Goal: Ask a question: Seek information or help from site administrators or community

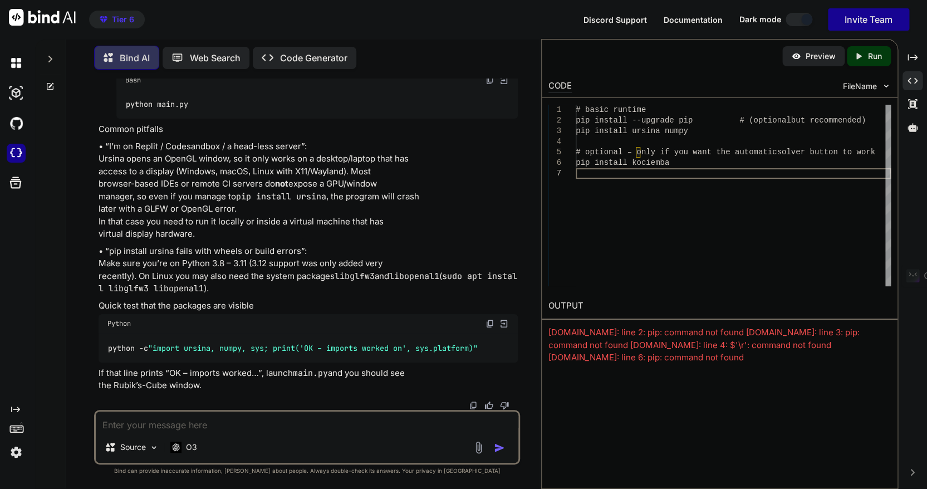
scroll to position [23111, 0]
drag, startPoint x: 97, startPoint y: 228, endPoint x: 231, endPoint y: 231, distance: 134.2
click at [231, 231] on div "You כתוב [PERSON_NAME] פרומפט לבניית קוביה כזאת בשפת Python Bind AI להלן פרומפט…" at bounding box center [308, 243] width 424 height 331
copy p "pip install ursina numpy kociemba"
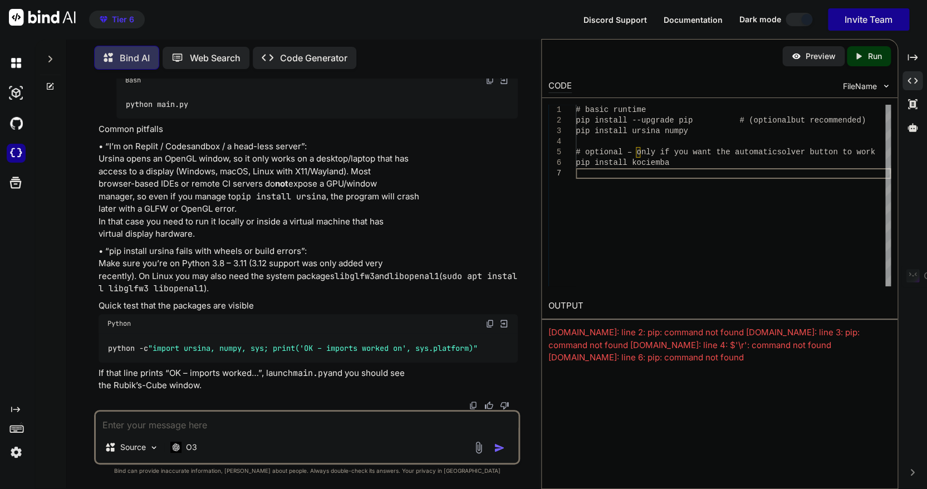
scroll to position [23212, 0]
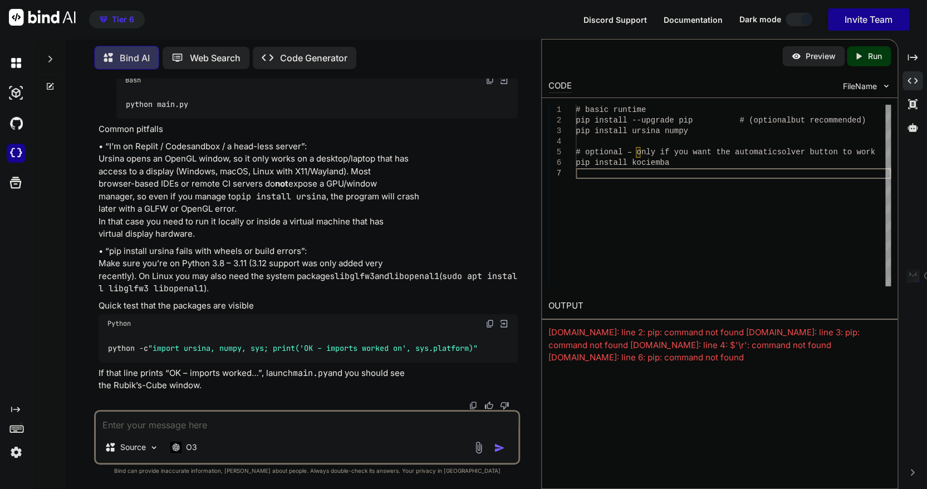
scroll to position [23161, 0]
drag, startPoint x: 117, startPoint y: 225, endPoint x: 112, endPoint y: 225, distance: 5.6
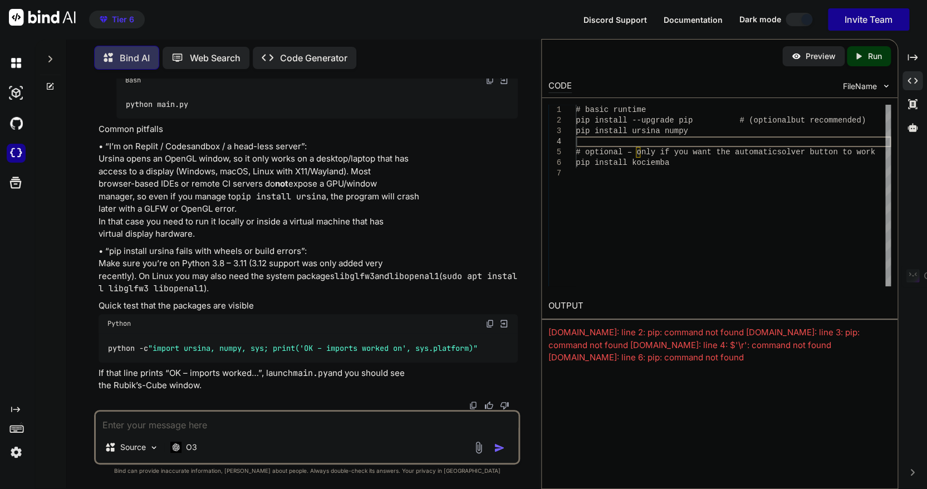
click at [627, 145] on div "# basic runtime pip install --upgrade pip # (optional but recommended) pip inst…" at bounding box center [733, 195] width 315 height 181
type textarea "ui_global['view'] = view [DOMAIN_NAME]() if __name__ == '__main__': main()"
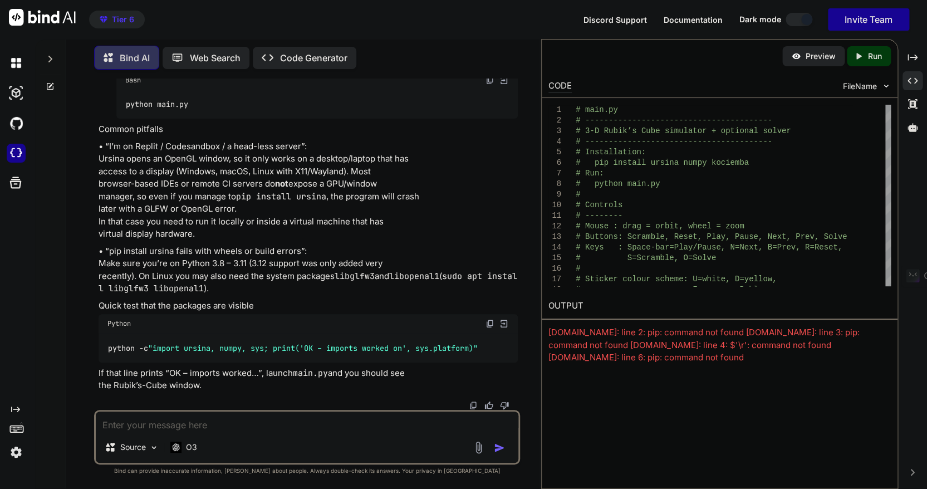
click at [869, 56] on p "Run" at bounding box center [875, 56] width 14 height 11
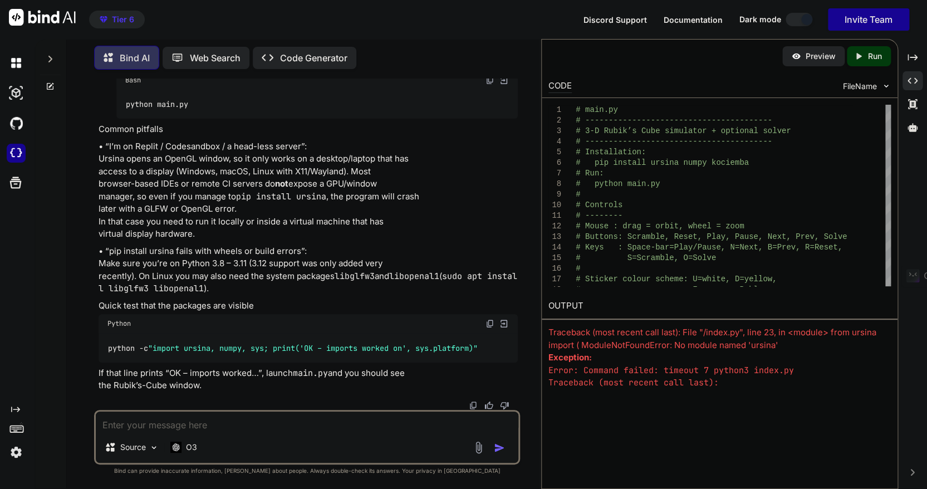
scroll to position [29386, 0]
click at [488, 323] on img at bounding box center [489, 323] width 9 height 9
click at [151, 424] on textarea at bounding box center [307, 421] width 423 height 20
type textarea "y"
type textarea "x"
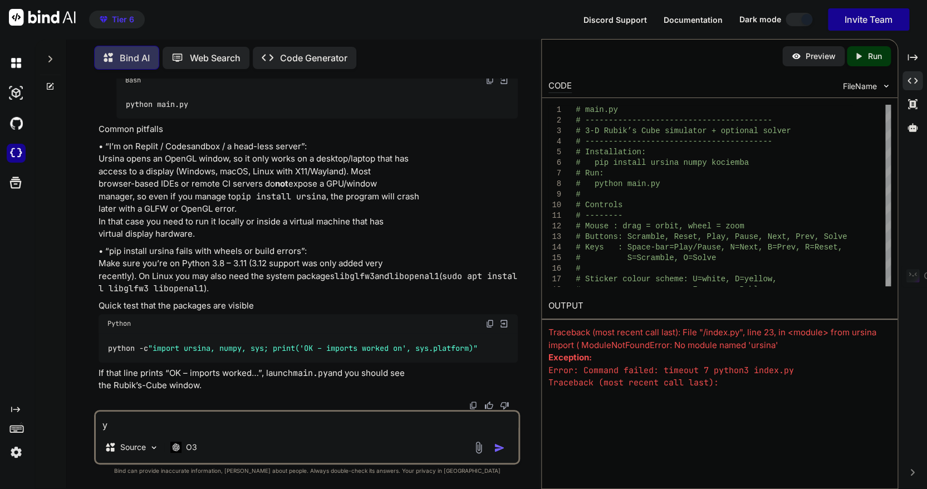
type textarea "yj"
type textarea "x"
type textarea "yj;"
type textarea "x"
type textarea "yj"
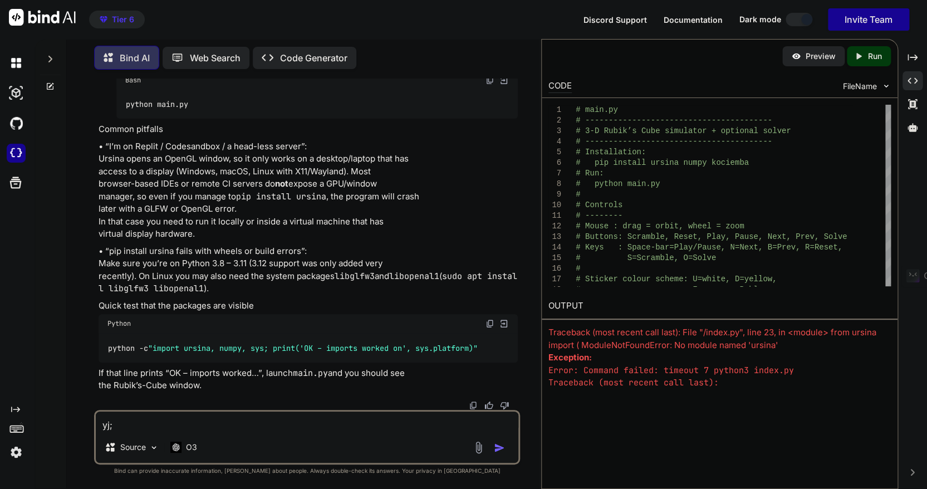
type textarea "x"
type textarea "y"
type textarea "x"
drag, startPoint x: 151, startPoint y: 413, endPoint x: 129, endPoint y: 425, distance: 25.9
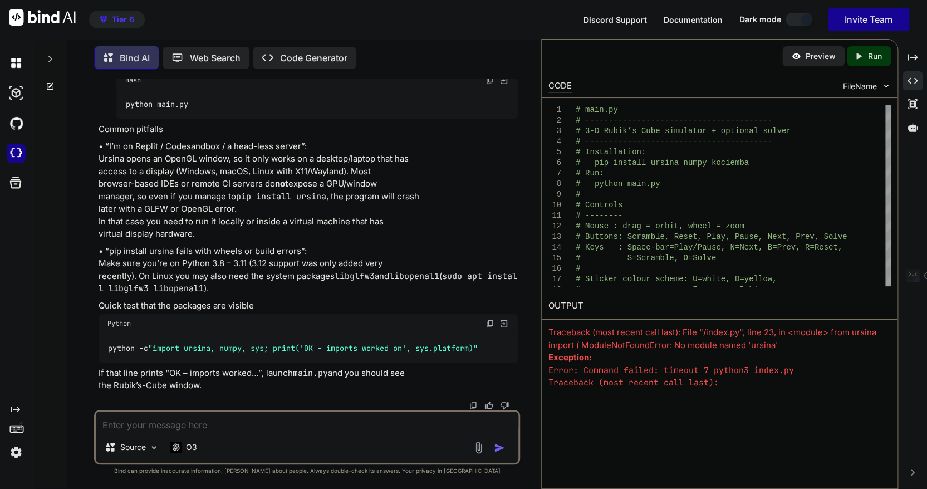
click at [129, 425] on textarea at bounding box center [307, 421] width 423 height 20
type textarea "b"
type textarea "x"
type textarea "v"
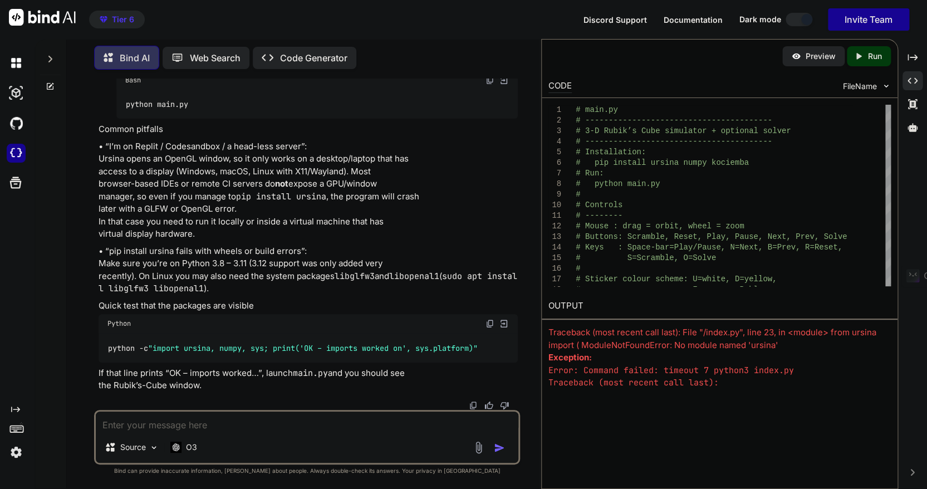
type textarea "x"
type textarea "vv"
type textarea "x"
type textarea "v"
type textarea "x"
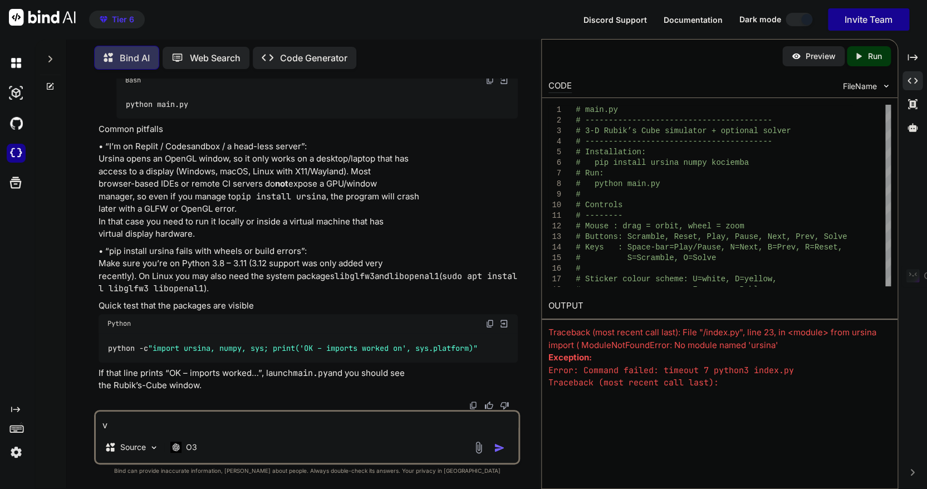
type textarea "x"
type textarea "ה"
type textarea "x"
type textarea "הה"
type textarea "x"
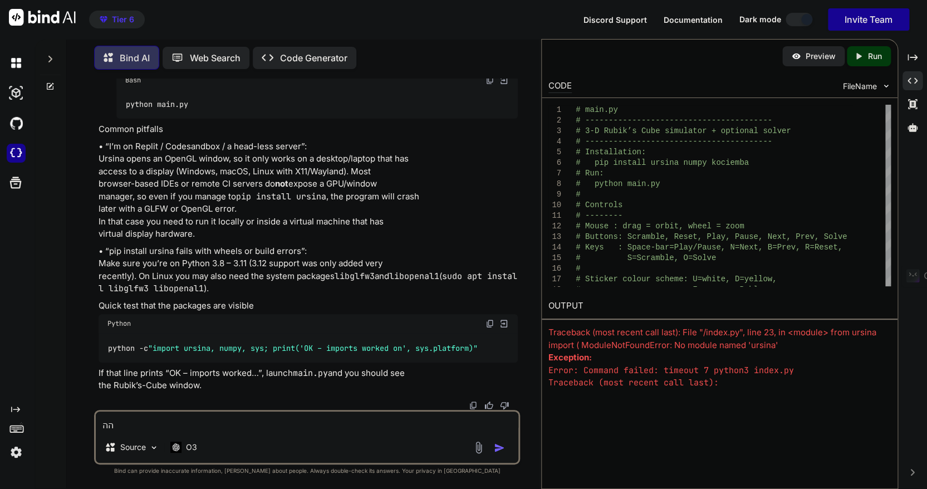
type textarea "ההס"
type textarea "x"
type textarea "ההסב"
type textarea "x"
type textarea "ההסבר"
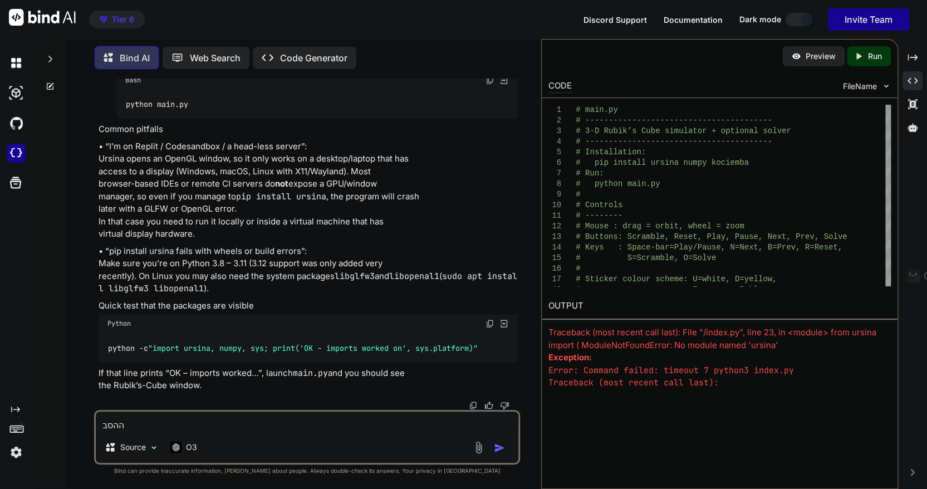
type textarea "x"
type textarea "ההסברי"
type textarea "x"
type textarea "ההסברים"
type textarea "x"
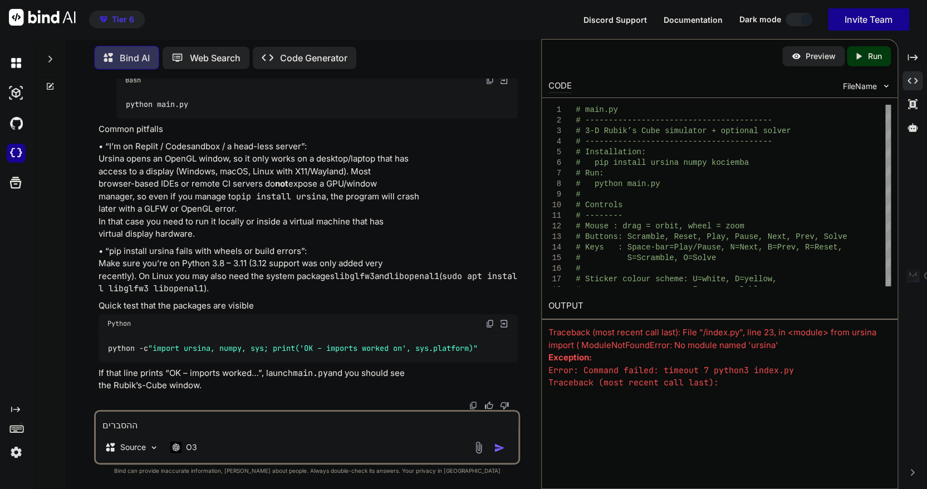
type textarea "ההסברים"
type textarea "x"
type textarea "ההסברים ש"
type textarea "x"
type textarea "ההסברים של"
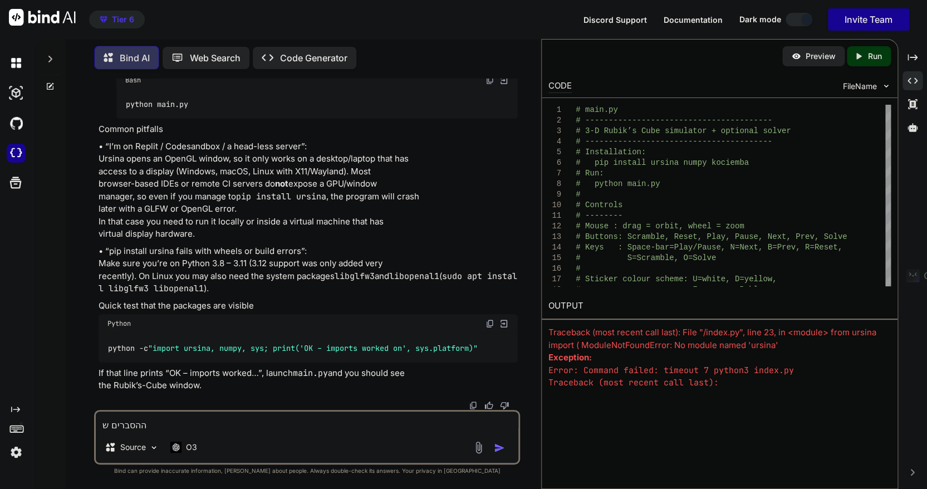
type textarea "x"
type textarea "ההסברים שלך"
type textarea "x"
type textarea "ההסברים שלך"
type textarea "x"
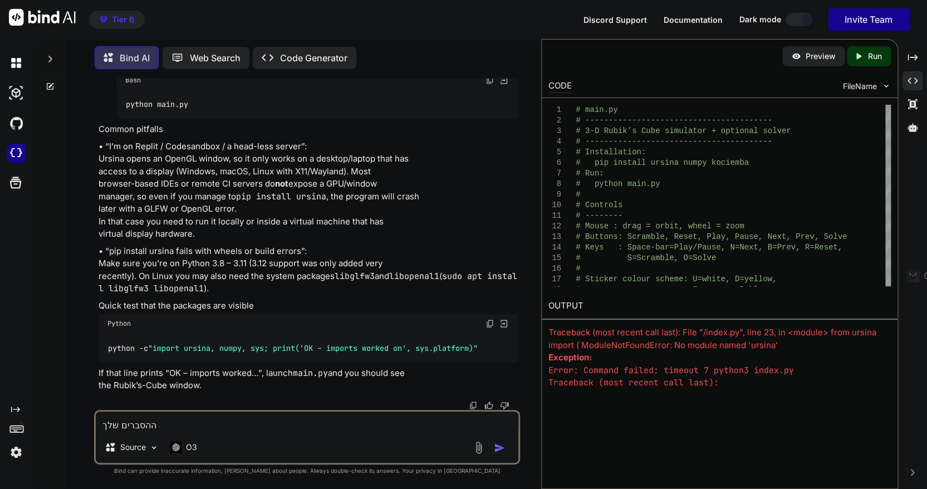
type textarea "ההסברים שלך [PERSON_NAME]"
type textarea "x"
type textarea "ההסברים שלך נר"
type textarea "x"
type textarea "ההסברים שלך נרא"
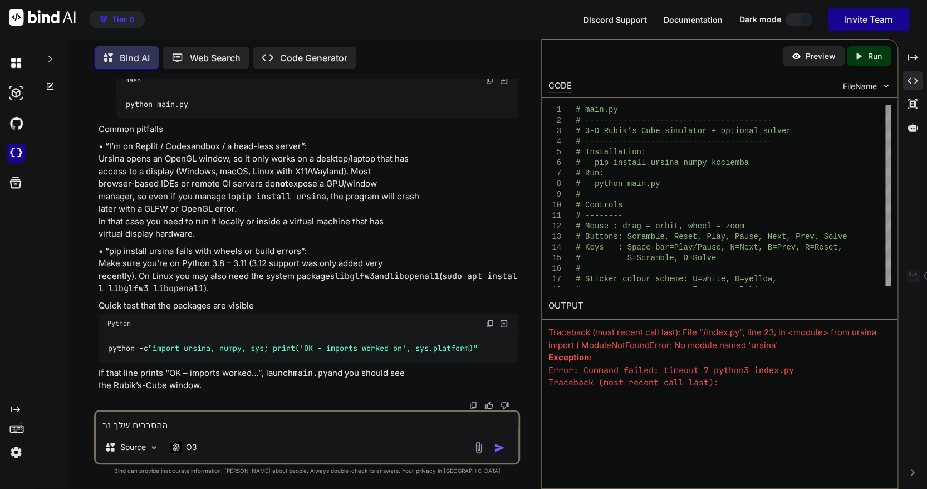
type textarea "x"
type textarea "ההסברים שלך נראה"
type textarea "x"
type textarea "ההסברים שלך נראה"
type textarea "x"
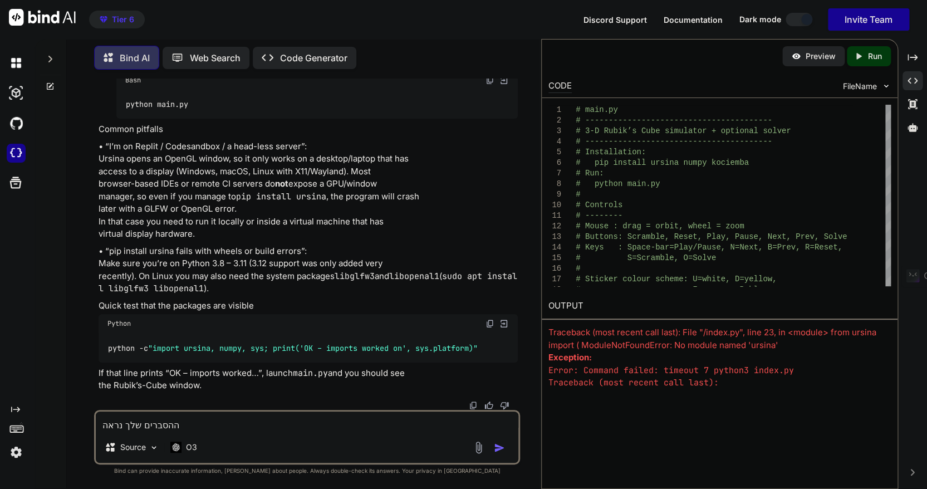
type textarea "ההסברים שלך נראה ל"
type textarea "x"
type textarea "ההסברים שלך נראה [PERSON_NAME]"
type textarea "x"
type textarea "ההסברים שלך נראה [PERSON_NAME]"
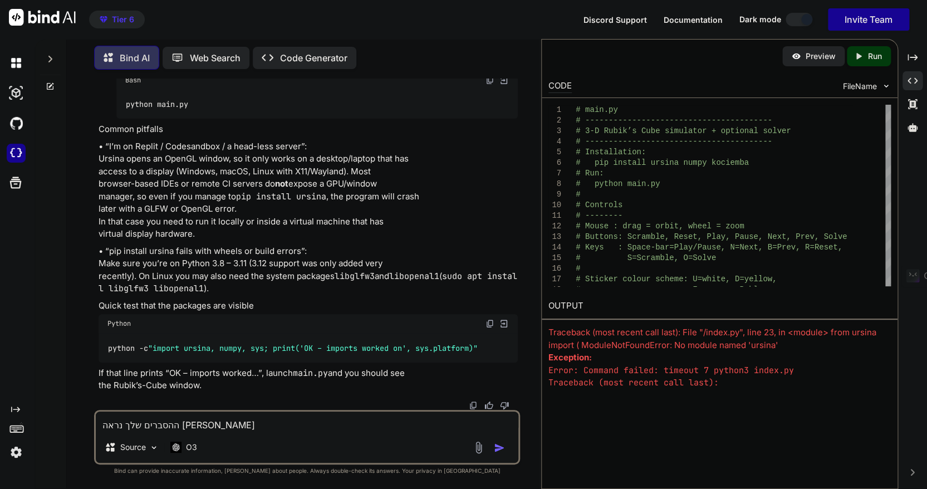
type textarea "x"
type textarea "ההסברים שלך נראה [PERSON_NAME]"
type textarea "x"
type textarea "ההסברים שלך נראה [PERSON_NAME] קש"
type textarea "x"
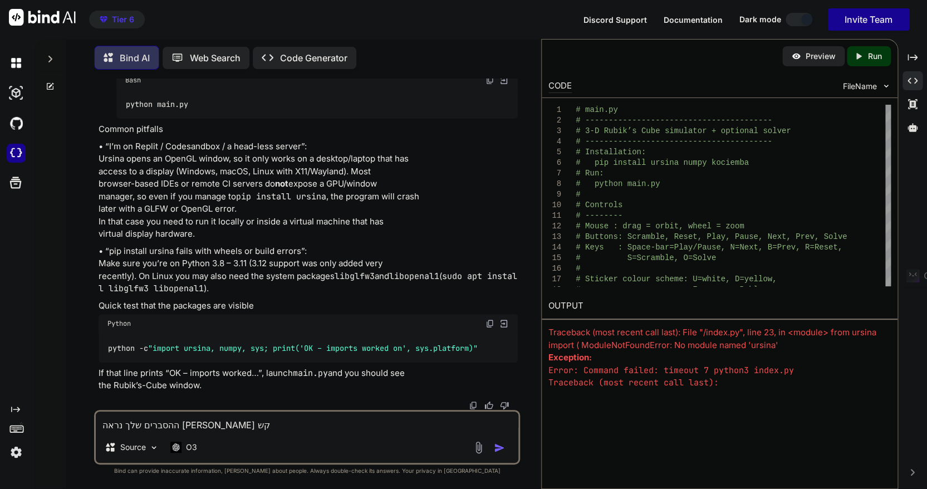
type textarea "ההסברים שלך נראה [PERSON_NAME] קשו"
type textarea "x"
type textarea "ההסברים שלך נראה [PERSON_NAME] קשור"
type textarea "x"
type textarea "ההסברים שלך נראה [PERSON_NAME] קשורי"
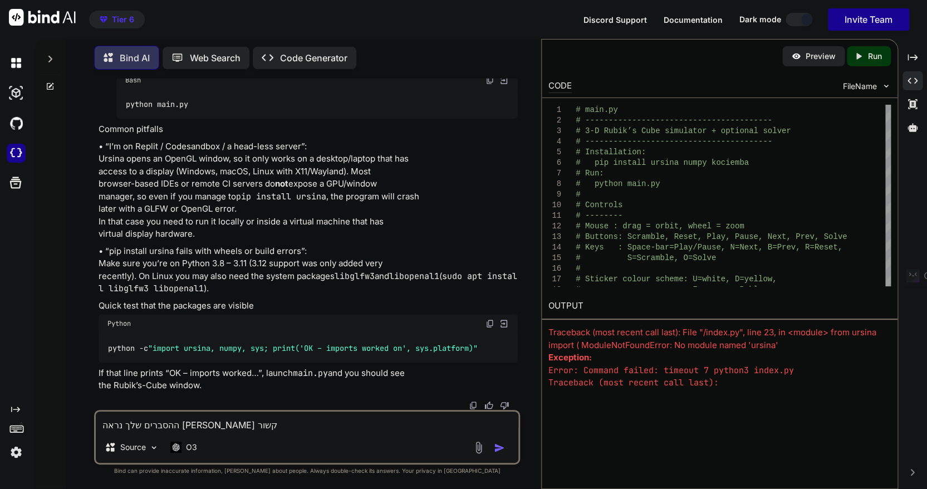
type textarea "x"
type textarea "ההסברים שלך נראה [PERSON_NAME] קשורים"
type textarea "x"
type textarea "ההסברים שלך נראה [PERSON_NAME] קשורים"
type textarea "x"
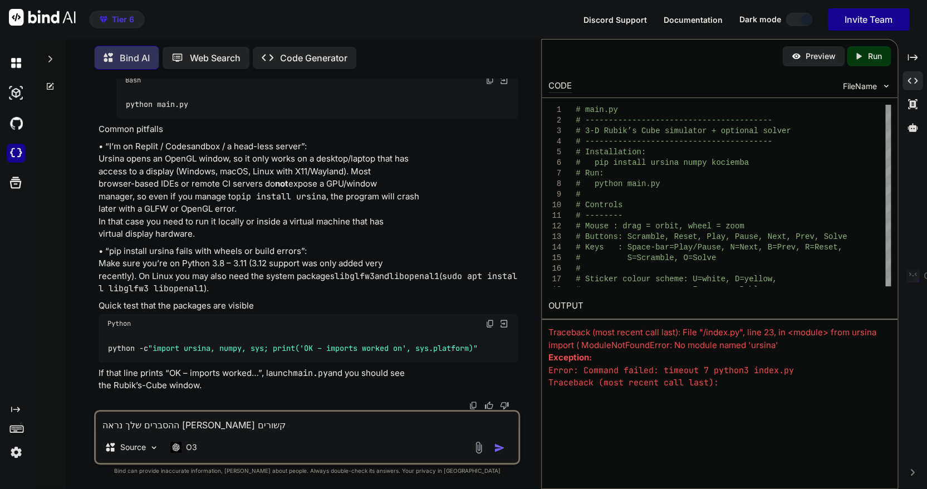
type textarea "ההסברים שלך נראה [PERSON_NAME] קשורים ל"
type textarea "x"
type textarea "ההסברים שלך נראה [PERSON_NAME] קשורים לל"
type textarea "x"
type textarea "ההסברים שלך נראה [PERSON_NAME] קשורים [PERSON_NAME]"
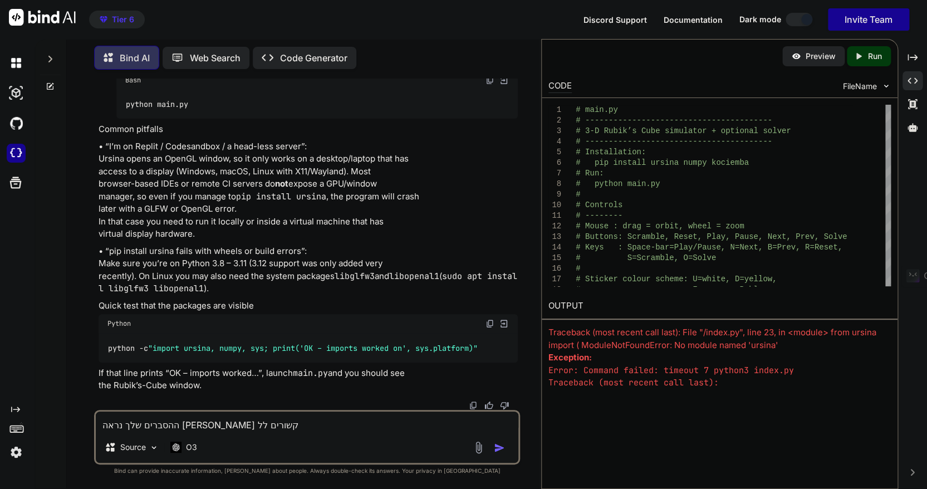
type textarea "x"
type textarea "ההסברים שלך נראה [PERSON_NAME] קשורים ללינ"
type textarea "x"
type textarea "ההסברים שלך נראה [PERSON_NAME] קשורים ללינו"
type textarea "x"
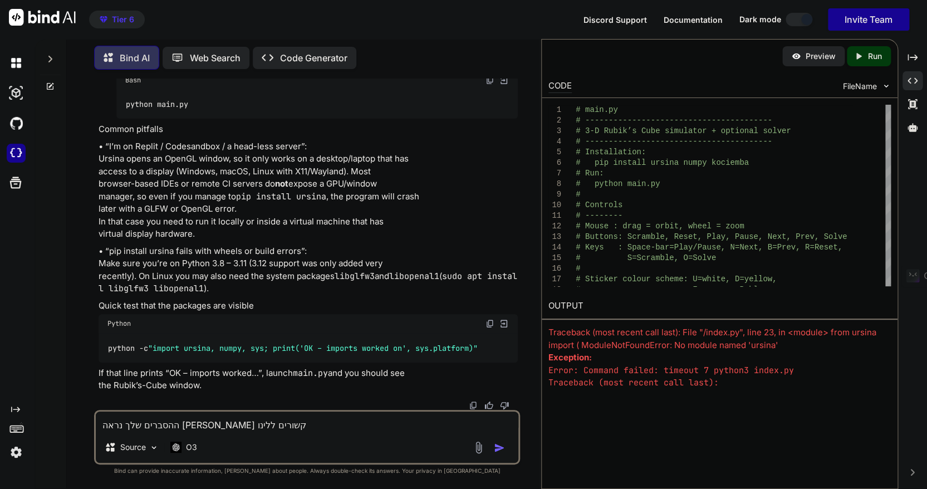
type textarea "ההסברים שלך נראה [PERSON_NAME] קשורים ללינוק"
type textarea "x"
type textarea "ההסברים שלך נראה [PERSON_NAME] קשורים ללינוקס"
type textarea "x"
type textarea "ההסברים שלך נראה [PERSON_NAME] קשורים ללינוקס"
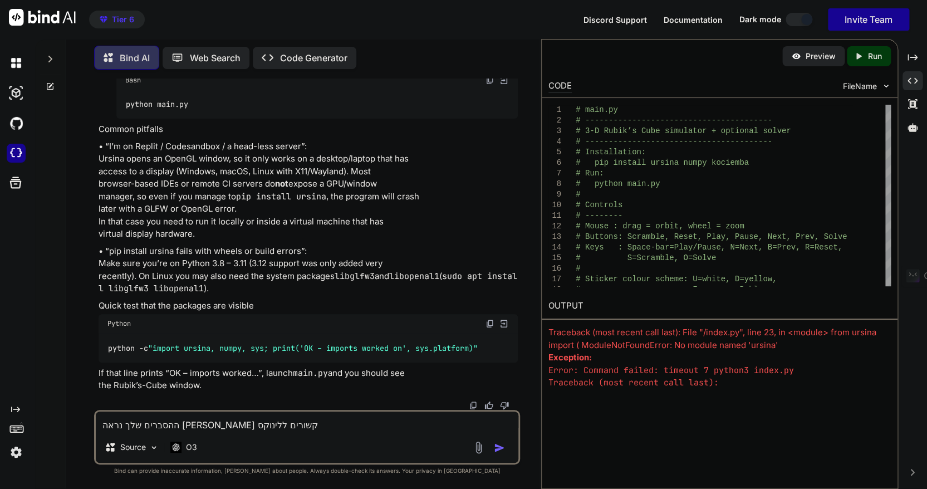
type textarea "x"
type textarea "ההסברים שלך נראה [PERSON_NAME] קשורים ללינוקס א"
type textarea "x"
type textarea "ההסברים שלך נראה [PERSON_NAME] קשורים ללינוקס אב"
type textarea "x"
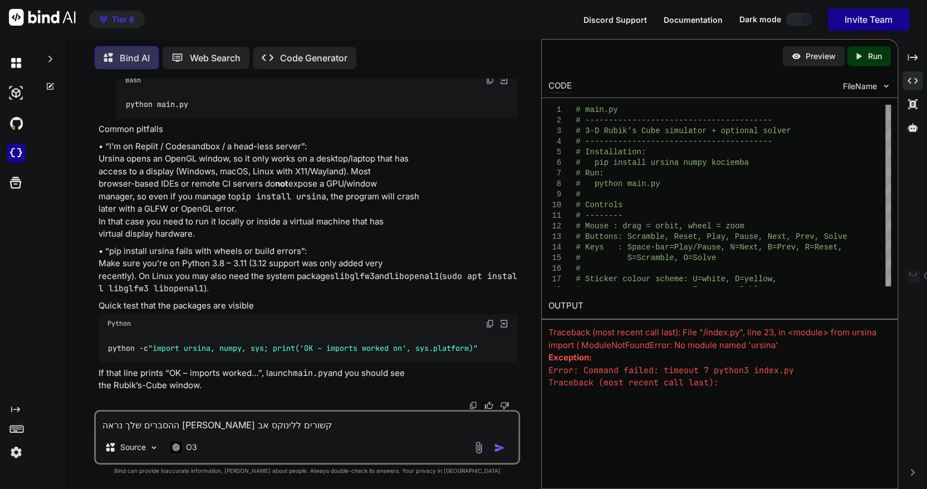
type textarea "ההסברים שלך נראה [PERSON_NAME] קשורים ללינוקס אבל"
type textarea "x"
type textarea "ההסברים שלך נראה [PERSON_NAME] קשורים ללינוקס אבל"
type textarea "x"
type textarea "ההסברים שלך נראה [PERSON_NAME] קשורים ללינוקס אבל א"
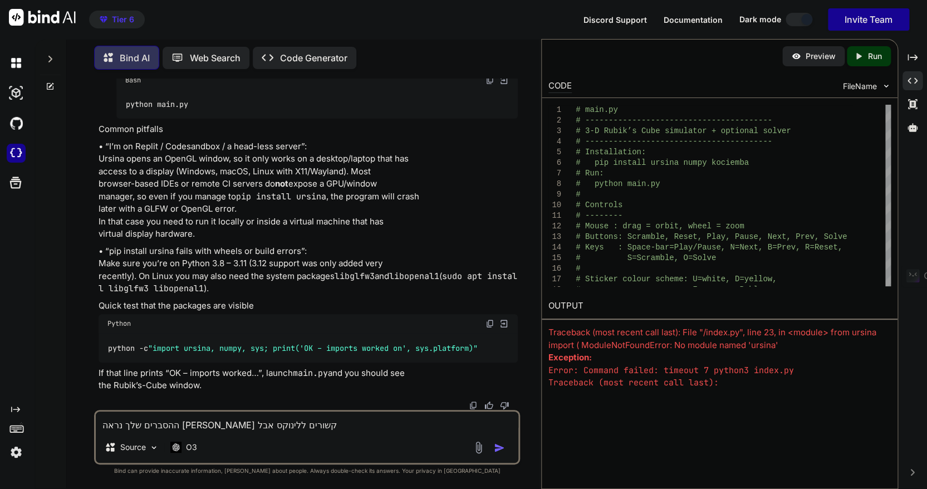
type textarea "x"
type textarea "ההסברים שלך נראה [PERSON_NAME] קשורים ללינוקס אבל אנ"
type textarea "x"
type textarea "ההסברים שלך נראה [PERSON_NAME] קשורים ללינוקס אבל אני"
type textarea "x"
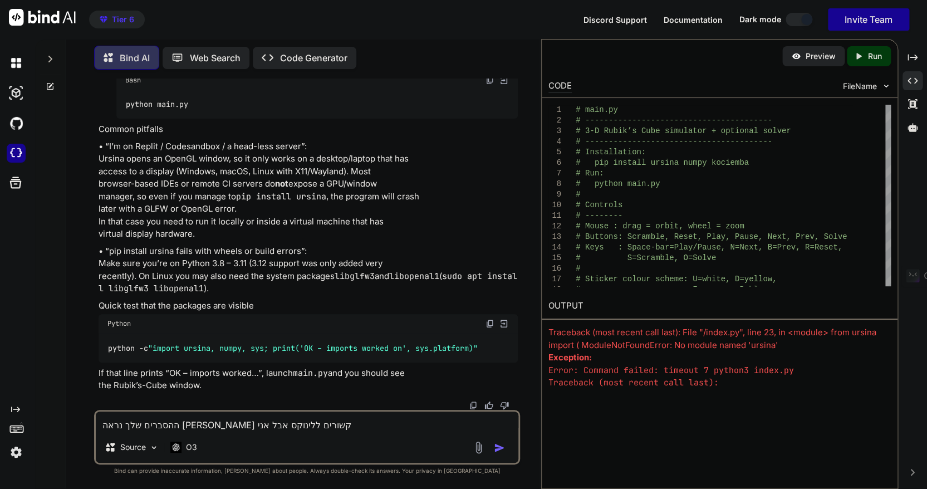
type textarea "ההסברים שלך נראה [PERSON_NAME] קשורים ללינוקס אבל אני"
type textarea "x"
type textarea "ההסברים שלך נראה [PERSON_NAME] קשורים ללינוקס אבל אני [PERSON_NAME]"
type textarea "x"
type textarea "ההסברים שלך נראה [PERSON_NAME] קשורים ללינוקס אבל אני צר"
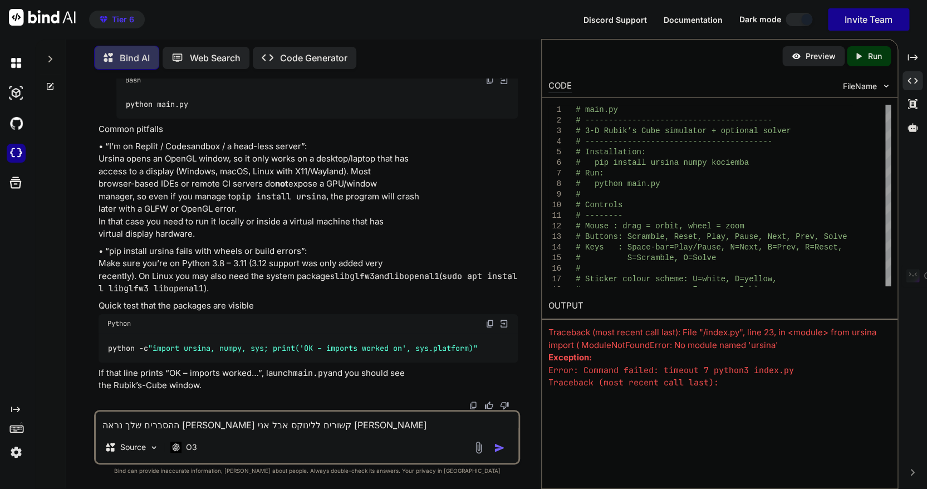
type textarea "x"
type textarea "ההסברים שלך נראה [PERSON_NAME] קשורים ללינוקס אבל אני צרי"
type textarea "x"
type textarea "ההסברים שלך נראה [PERSON_NAME] קשורים ללינוקס אבל אני צריךל"
type textarea "x"
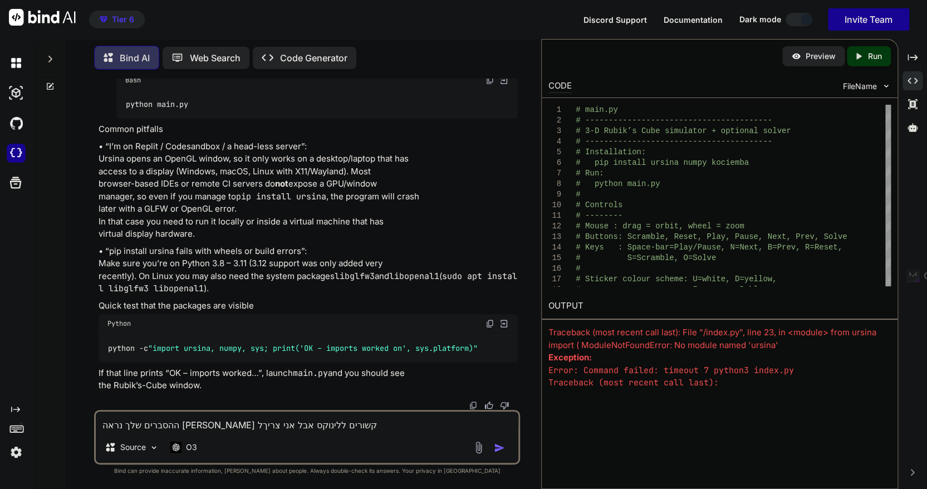
type textarea "ההסברים שלך נראה [PERSON_NAME] קשורים ללינוקס אבל אני צריך"
type textarea "x"
type textarea "ההסברים שלך נראה [PERSON_NAME] קשורים ללינוקס אבל אני צריך"
type textarea "x"
type textarea "ההסברים שלך נראה [PERSON_NAME] קשורים ללינוקס אבל אני צריך ה"
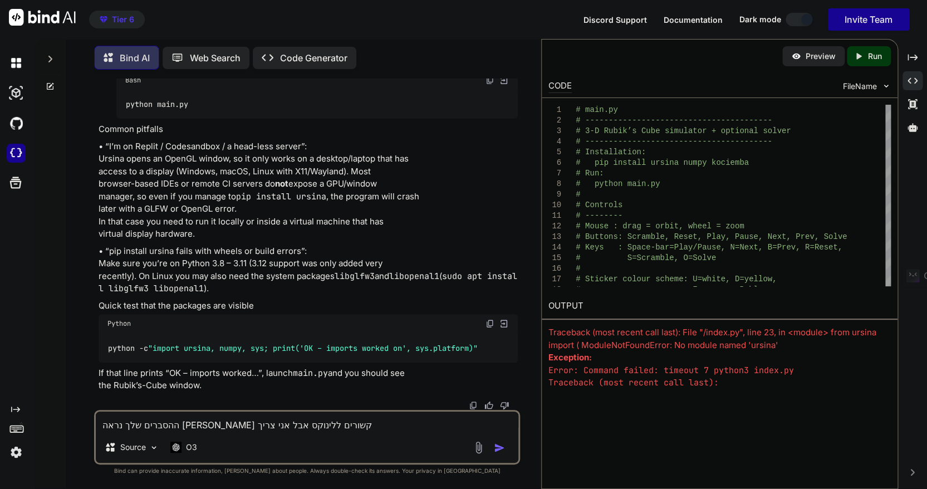
type textarea "x"
type textarea "ההסברים שלך נראה [PERSON_NAME] קשורים ללינוקס אבל אני צריך [PERSON_NAME]"
type textarea "x"
type textarea "ההסברים שלך נראה [PERSON_NAME] קשורים ללינוקס אבל אני צריך הסב"
type textarea "x"
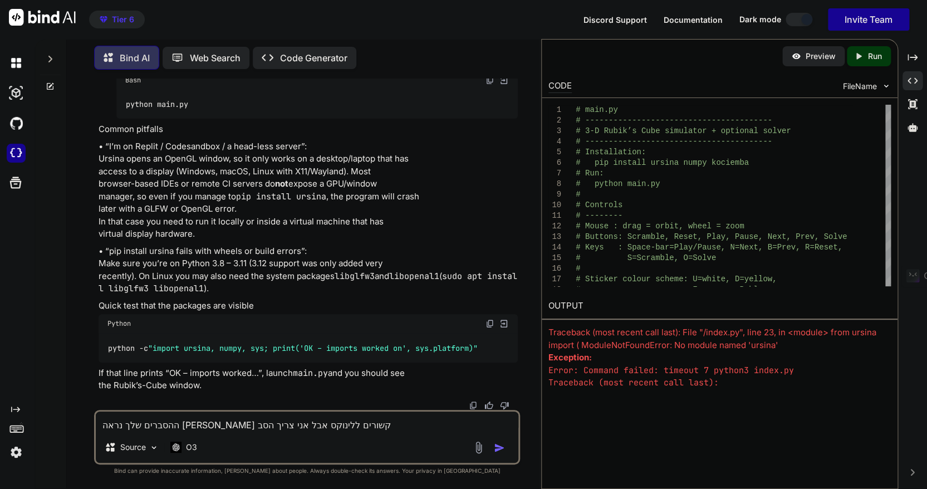
type textarea "ההסברים שלך נראה [PERSON_NAME] קשורים ללינוקס אבל אני צריך הסבר"
type textarea "x"
type textarea "ההסברים שלך נראה [PERSON_NAME] קשורים ללינוקס אבל אני צריך הסברי"
type textarea "x"
type textarea "ההסברים שלך נראה [PERSON_NAME] קשורים ללינוקס אבל אני צריך הסברים"
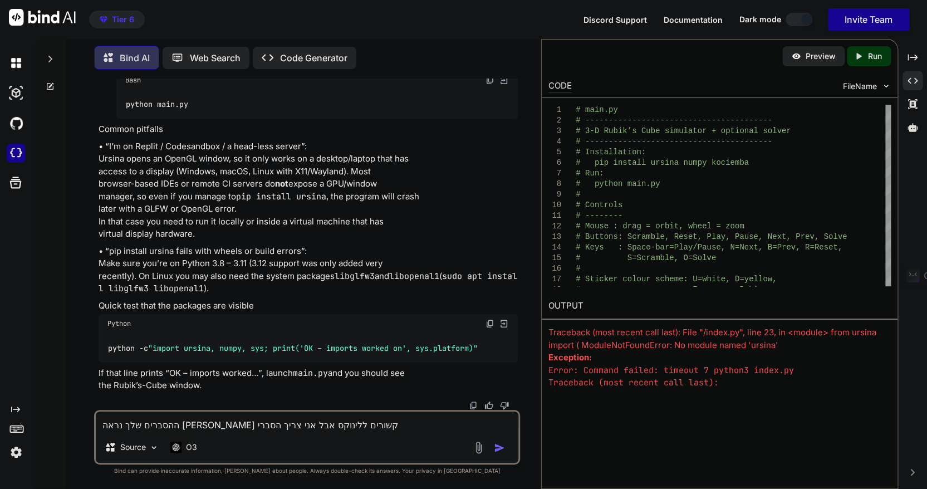
type textarea "x"
type textarea "ההסברים שלך נראה [PERSON_NAME] קשורים ללינוקס אבל אני צריך הסבריםנ"
type textarea "x"
type textarea "ההסברים שלך נראה [PERSON_NAME] קשורים ללינוקס אבל אני צריך הסבריםנ"
type textarea "x"
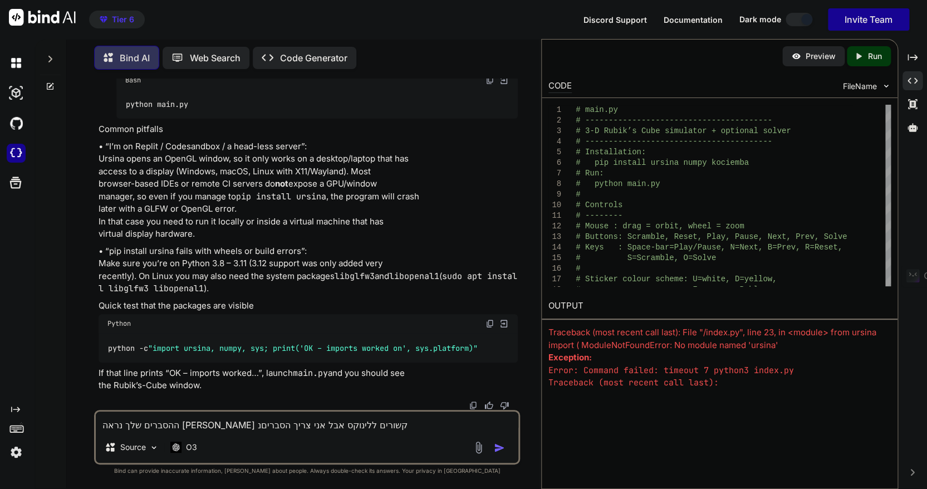
type textarea "ההסברים שלך נראה [PERSON_NAME] קשורים ללינוקס אבל אני צריך הסבריםנ כ"
type textarea "x"
type textarea "ההסברים שלך נראה [PERSON_NAME] קשורים ללינוקס אבל אני צריך הסבריםנ כי"
type textarea "x"
type textarea "ההסברים שלך נראה [PERSON_NAME] קשורים ללינוקס אבל אני צריך הסבריםנ כיצ"
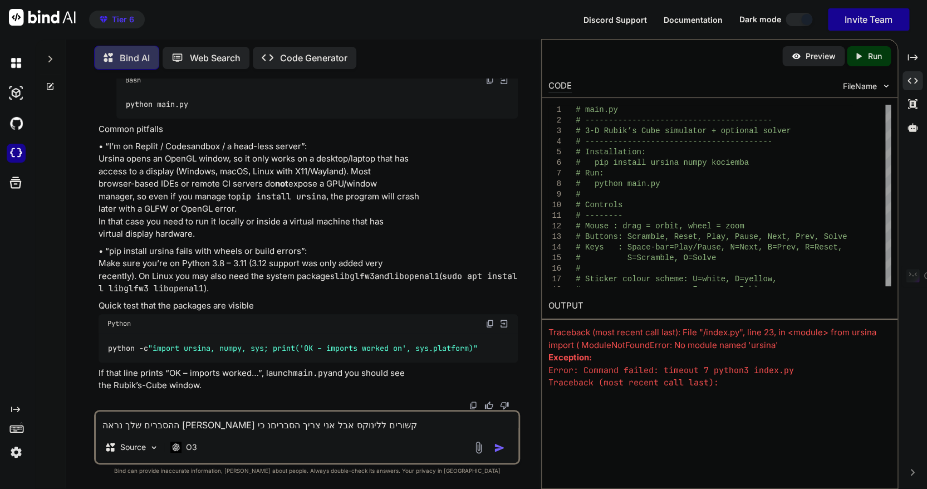
type textarea "x"
type textarea "ההסברים שלך נראה [PERSON_NAME] קשורים ללינוקס אבל אני צריך הסבריםנ כיצד"
type textarea "x"
type textarea "ההסברים שלך נראה [PERSON_NAME] קשורים ללינוקס אבל אני צריך הסבריםנ כיצ"
type textarea "x"
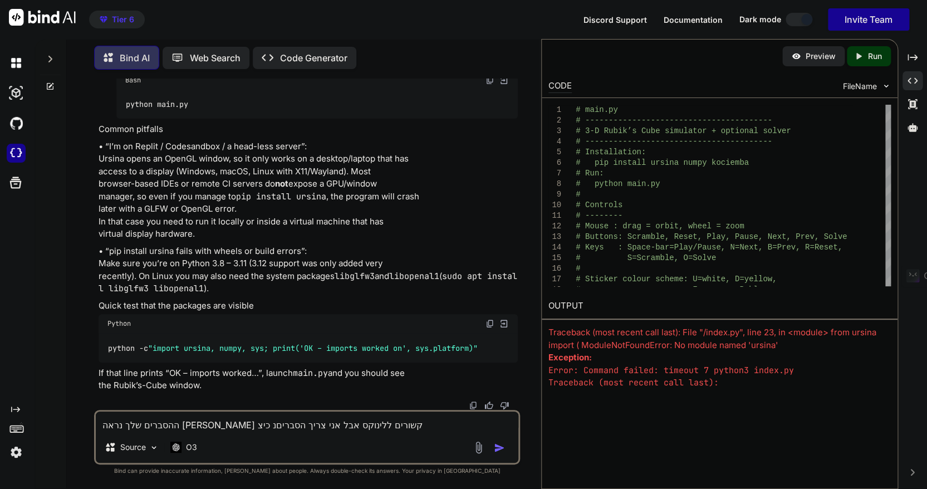
type textarea "ההסברים שלך נראה [PERSON_NAME] קשורים ללינוקס אבל אני צריך הסבריםנ כי"
type textarea "x"
type textarea "ההסברים שלך נראה [PERSON_NAME] קשורים ללינוקס אבל אני צריך הסבריםנ כ"
type textarea "x"
type textarea "ההסברים שלך נראה [PERSON_NAME] קשורים ללינוקס אבל אני צריך הסבריםנ"
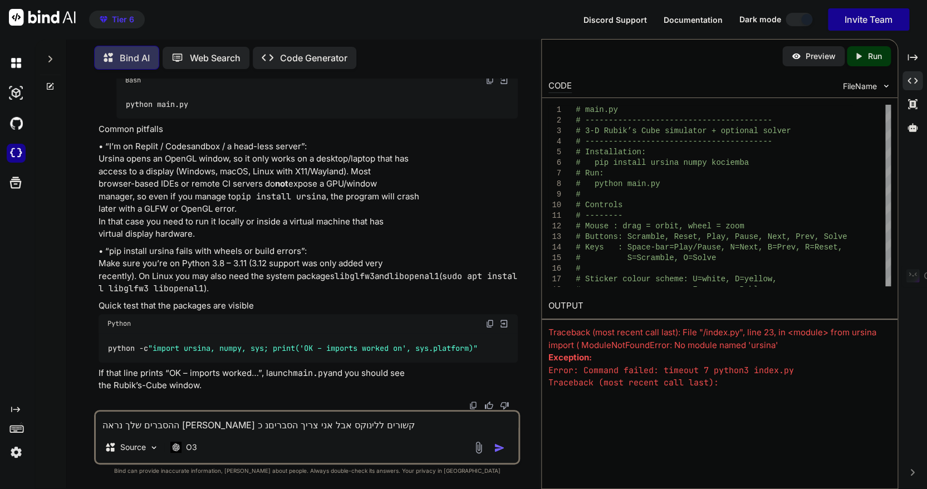
type textarea "x"
type textarea "ההסברים שלך נראה [PERSON_NAME] קשורים ללינוקס אבל אני צריך הסבריםנ"
type textarea "x"
type textarea "ההסברים שלך נראה [PERSON_NAME] קשורים ללינוקס אבל אני צריך הסברים"
type textarea "x"
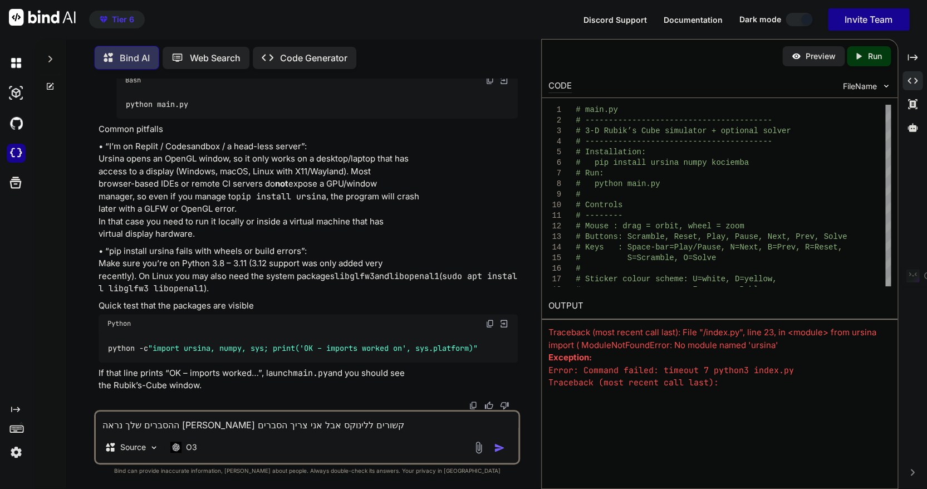
type textarea "ההסברים שלך נראה [PERSON_NAME] קשורים ללינוקס אבל אני צריך הסברים"
type textarea "x"
type textarea "ההסברים שלך נראה [PERSON_NAME] קשורים ללינוקס אבל אני צריך הסברים כ"
type textarea "x"
type textarea "ההסברים שלך נראה [PERSON_NAME] קשורים ללינוקס אבל אני צריך הסברים כי"
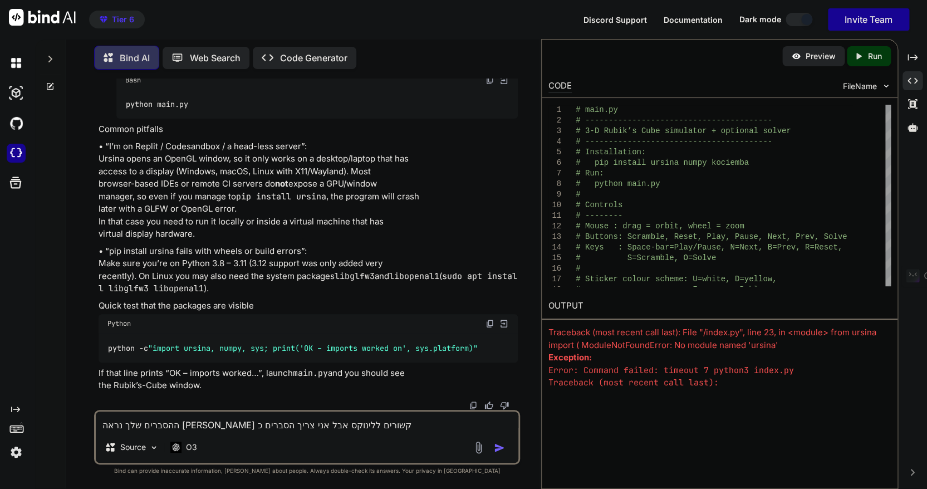
type textarea "x"
type textarea "ההסברים שלך נראה [PERSON_NAME] קשורים ללינוקס אבל אני צריך הסברים כימ"
type textarea "x"
type textarea "ההסברים שלך נראה [PERSON_NAME] קשורים ללינוקס אבל אני צריך הסברים כי"
type textarea "x"
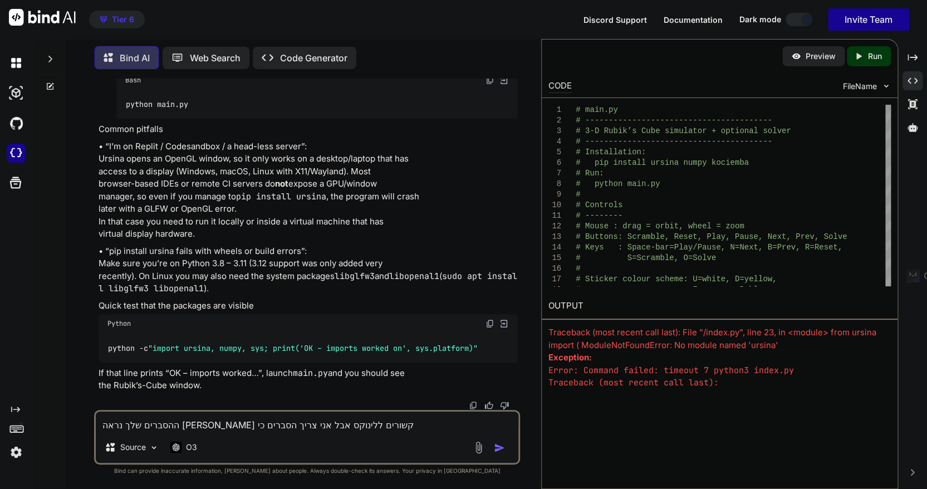
type textarea "ההסברים שלך נראה [PERSON_NAME] קשורים ללינוקס אבל אני צריך הסברים כיצ"
type textarea "x"
type textarea "ההסברים שלך נראה [PERSON_NAME] קשורים ללינוקס אבל אני צריך הסברים כיצד"
type textarea "x"
type textarea "ההסברים שלך נראה [PERSON_NAME] קשורים ללינוקס אבל אני צריך הסברים כיצד"
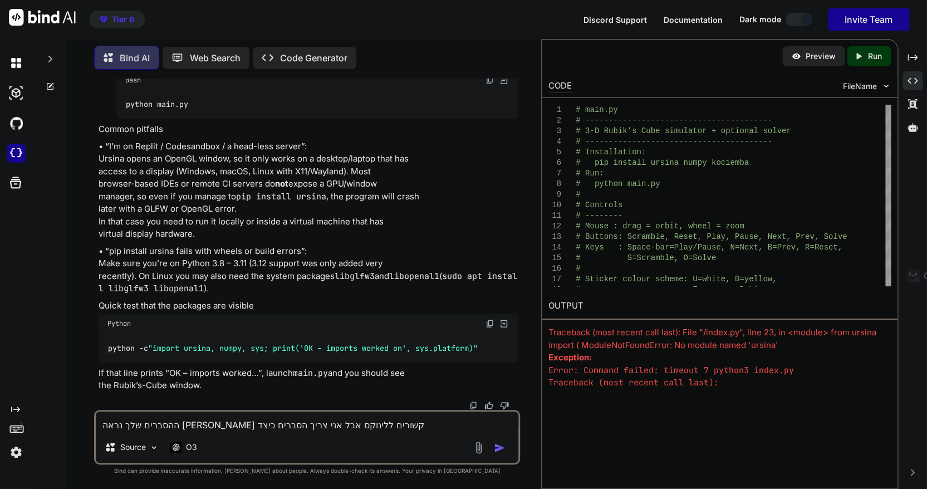
type textarea "x"
type textarea "ההסברים שלך נראה [PERSON_NAME] קשורים ללינוקס אבל אני צריך הסברים כיצד ל"
type textarea "x"
type textarea "ההסברים שלך נראה [PERSON_NAME] קשורים ללינוקס אבל אני צריך הסברים כיצד לה"
type textarea "x"
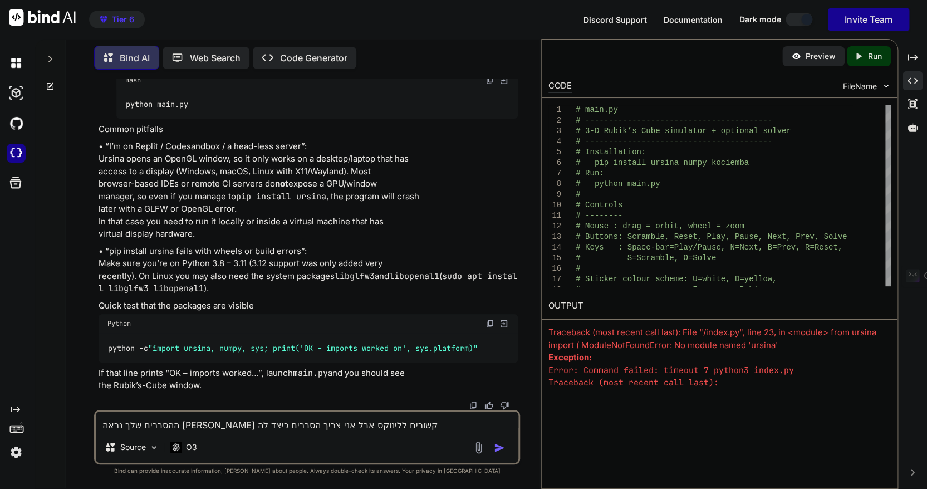
type textarea "ההסברים שלך נראה [PERSON_NAME] קשורים ללינוקס אבל אני צריך הסברים כיצד [PERSON_…"
type textarea "x"
type textarea "ההסברים שלך נראה [PERSON_NAME] קשורים ללינוקס אבל אני צריך הסברים כיצד להרי"
type textarea "x"
type textarea "ההסברים שלך נראה [PERSON_NAME] קשורים ללינוקס אבל אני צריך הסברים כיצד להריץ"
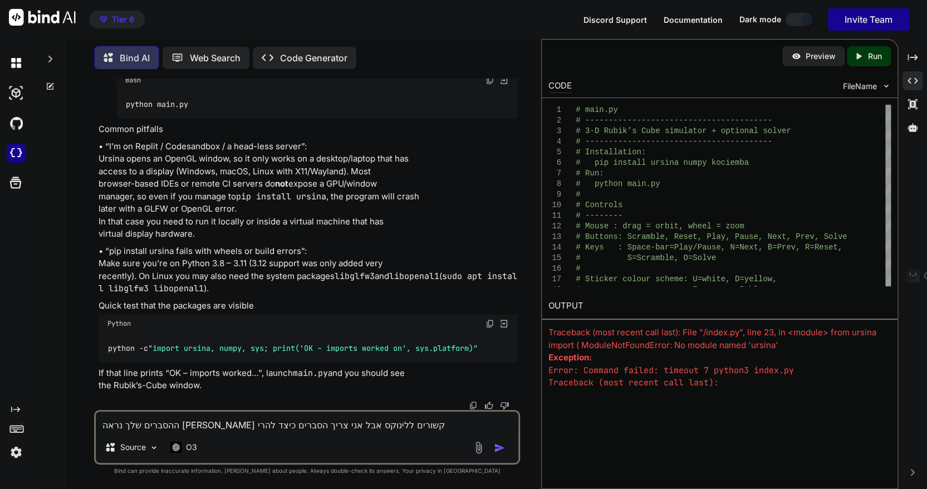
type textarea "x"
type textarea "ההסברים שלך נראה [PERSON_NAME] קשורים ללינוקס אבל אני צריך הסברים כיצד להריץ"
type textarea "x"
type textarea "ההסברים שלך נראה [PERSON_NAME] קשורים ללינוקס אבל אני צריך הסברים כיצד להריץ ז"
type textarea "x"
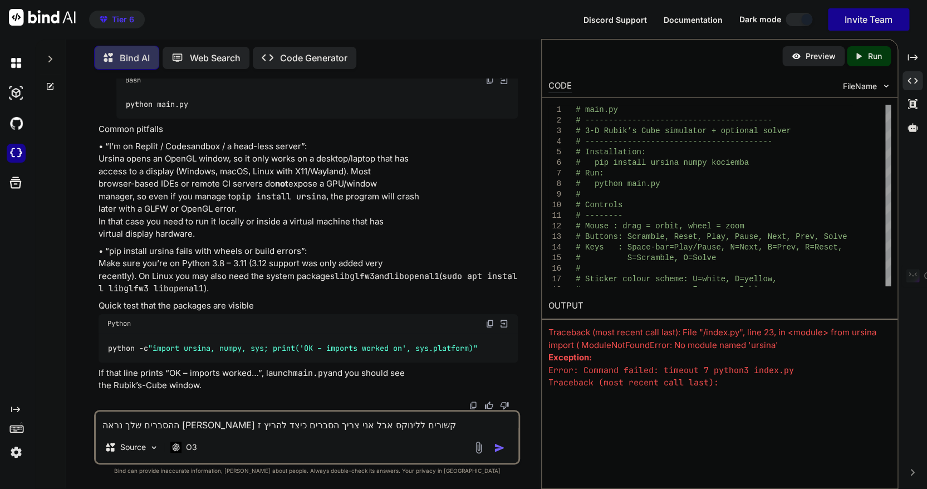
type textarea "ההסברים שלך נראה [PERSON_NAME] קשורים ללינוקס אבל אני צריך הסברים כיצד להריץ זא"
type textarea "x"
type textarea "ההסברים שלך נראה [PERSON_NAME] קשורים ללינוקס אבל אני צריך הסברים כיצד להריץ זאת"
type textarea "x"
type textarea "ההסברים שלך נראה [PERSON_NAME] קשורים ללינוקס אבל אני צריך הסברים כיצד להריץ זא…"
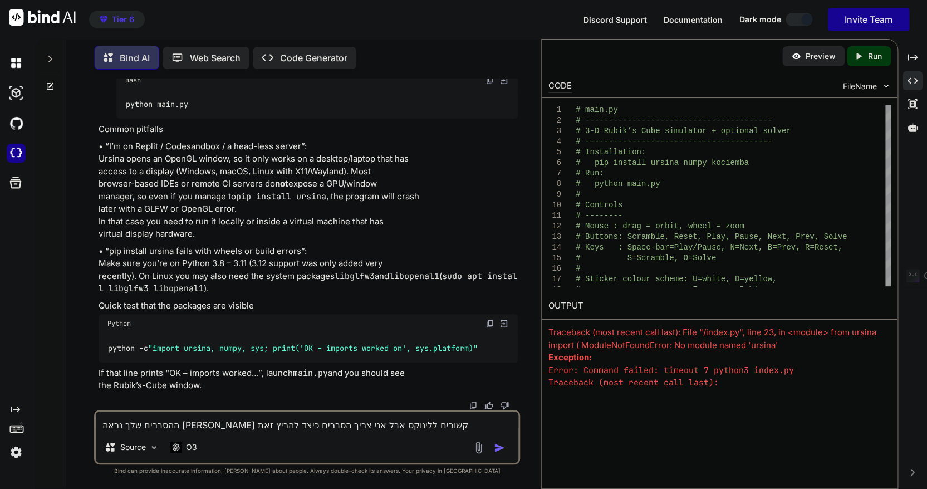
type textarea "x"
type textarea "ההסברים שלך נראה [PERSON_NAME] קשורים ללינוקס אבל אני צריך הסברים כיצד להריץ זא…"
type textarea "x"
type textarea "ההסברים שלך נראה [PERSON_NAME] קשורים ללינוקס אבל אני צריך הסברים כיצד להריץ זא…"
type textarea "x"
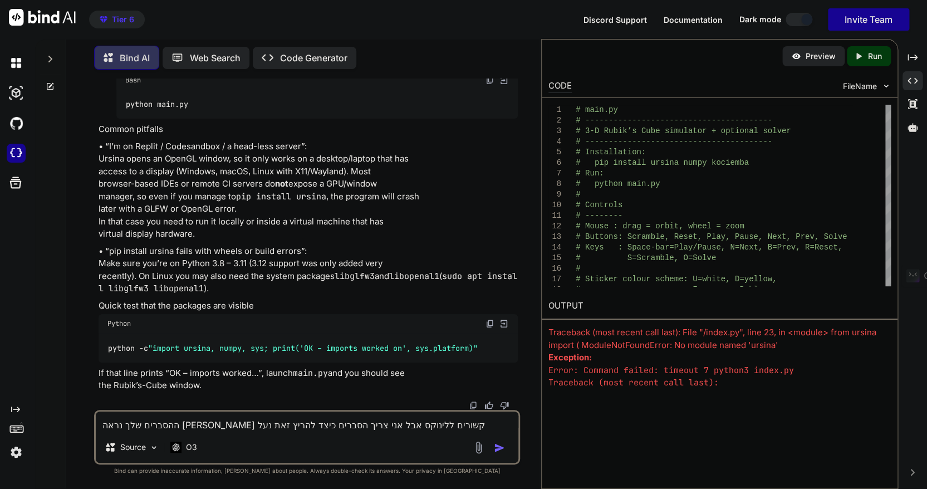
type textarea "ההסברים שלך נראה [PERSON_NAME] קשורים ללינוקס אבל אני צריך הסברים כיצד להריץ זא…"
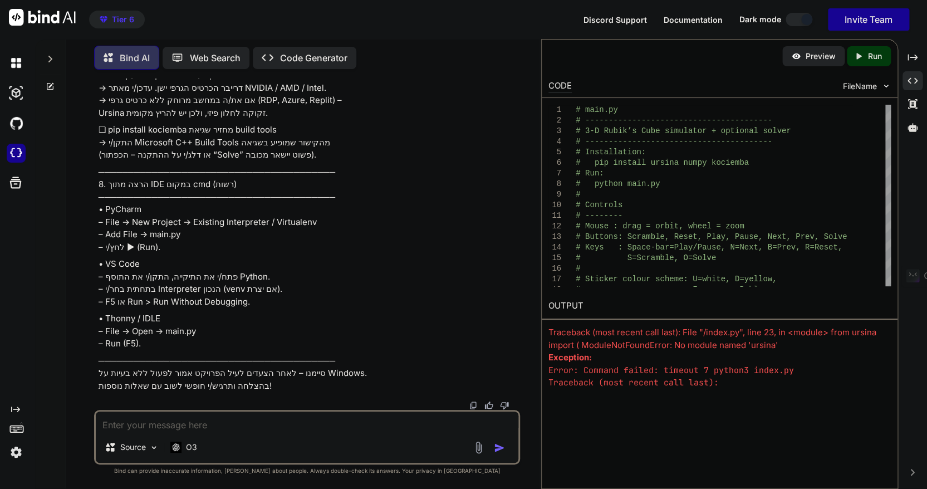
scroll to position [31119, 0]
click at [915, 104] on icon "Created with Pixso." at bounding box center [912, 104] width 10 height 10
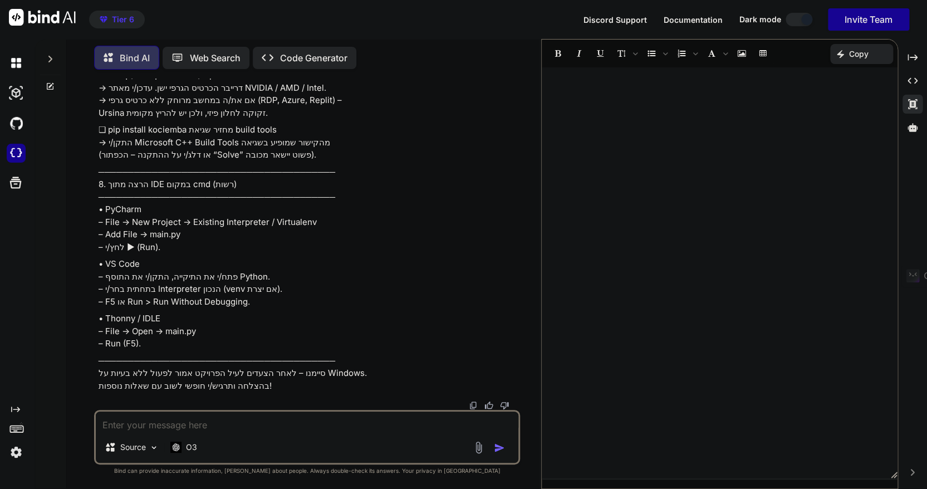
scroll to position [29804, 0]
